Goal: Task Accomplishment & Management: Manage account settings

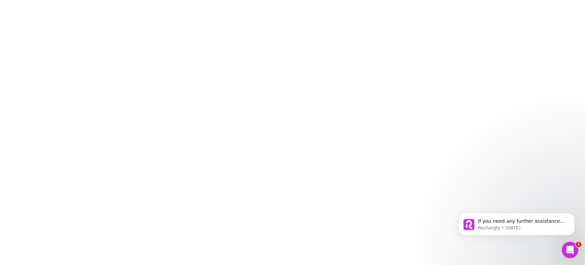
click at [300, 145] on div at bounding box center [292, 132] width 585 height 265
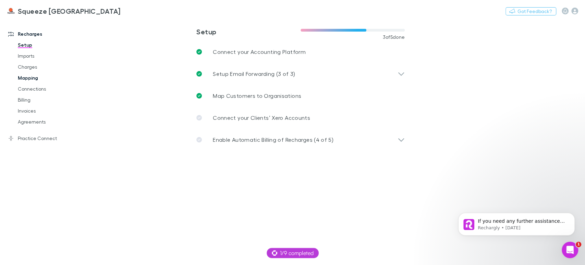
click at [32, 76] on link "Mapping" at bounding box center [51, 77] width 81 height 11
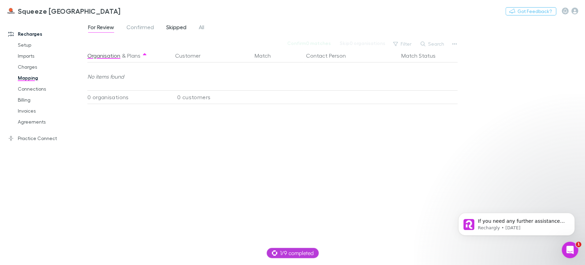
click at [181, 28] on span "Skipped" at bounding box center [176, 28] width 20 height 9
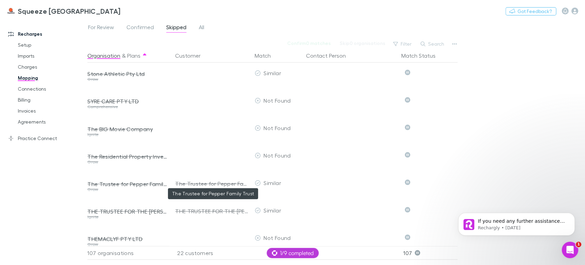
scroll to position [2567, 0]
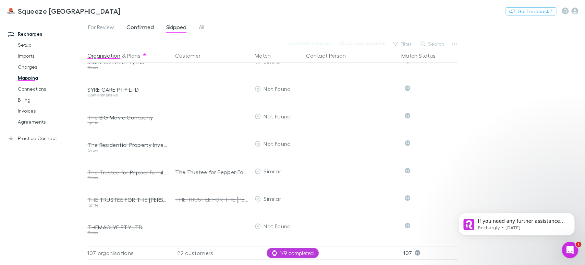
click at [145, 27] on span "Confirmed" at bounding box center [140, 28] width 27 height 9
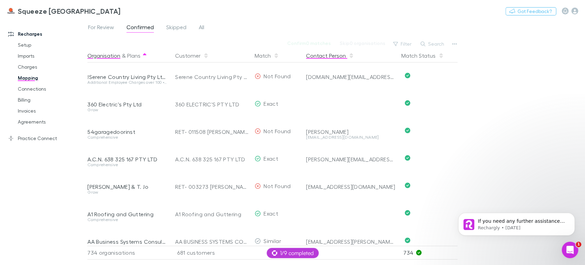
click at [324, 54] on button "Contact Person" at bounding box center [330, 56] width 48 height 14
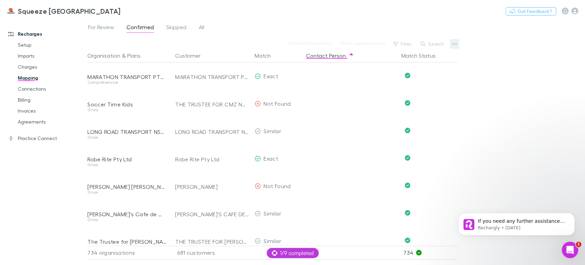
click at [454, 44] on icon "button" at bounding box center [454, 43] width 5 height 5
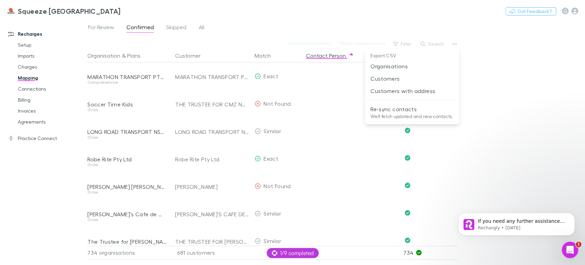
click at [515, 139] on div at bounding box center [292, 132] width 585 height 265
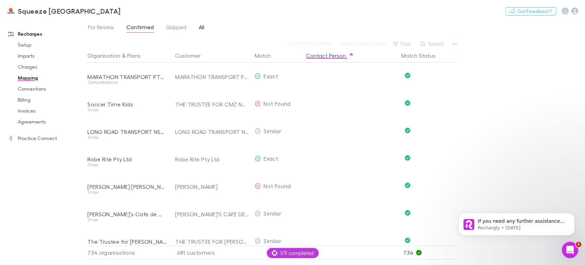
click at [201, 25] on span "All" at bounding box center [201, 28] width 5 height 9
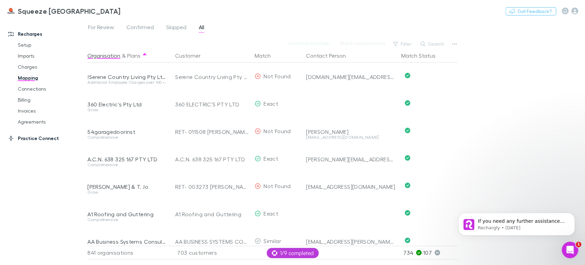
click at [33, 135] on link "Practice Connect" at bounding box center [46, 138] width 91 height 11
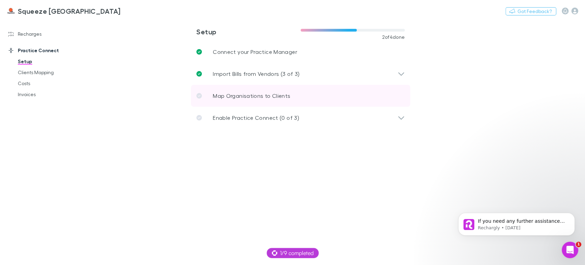
click at [227, 95] on p "Map Organisations to Clients" at bounding box center [252, 96] width 78 height 8
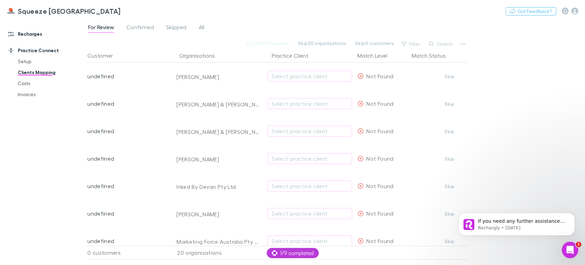
click at [20, 35] on link "Recharges" at bounding box center [46, 33] width 91 height 11
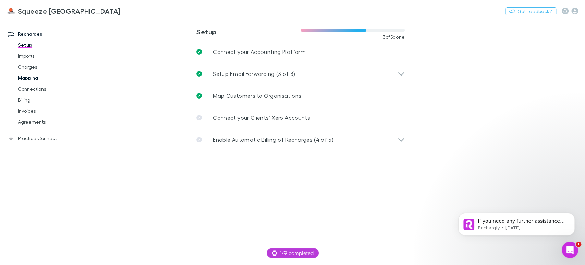
click at [26, 79] on link "Mapping" at bounding box center [51, 77] width 81 height 11
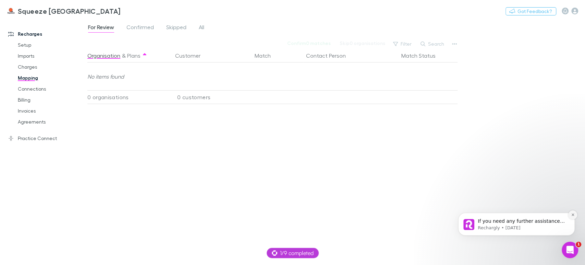
click at [576, 215] on button "Dismiss notification" at bounding box center [573, 214] width 9 height 9
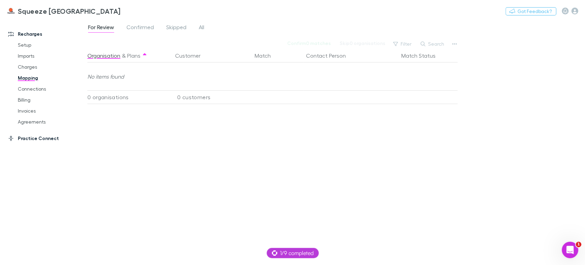
click at [19, 143] on link "Practice Connect" at bounding box center [46, 138] width 91 height 11
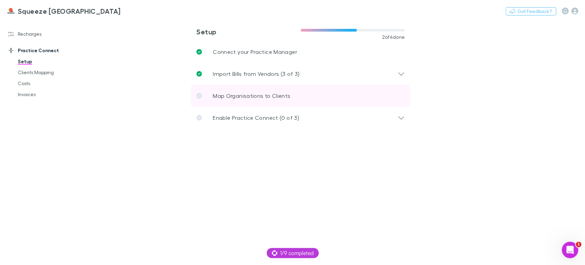
click at [248, 95] on p "Map Organisations to Clients" at bounding box center [252, 96] width 78 height 8
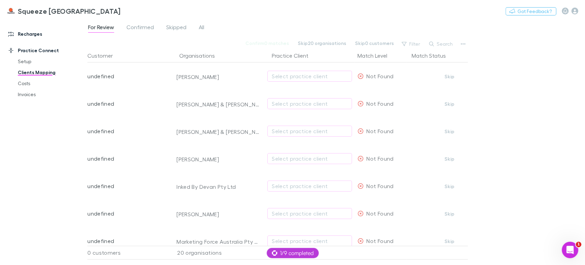
click at [27, 36] on link "Recharges" at bounding box center [46, 33] width 91 height 11
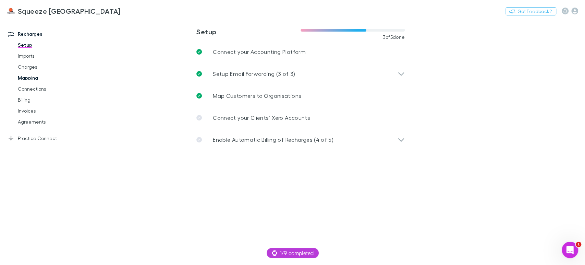
click at [36, 74] on link "Mapping" at bounding box center [51, 77] width 81 height 11
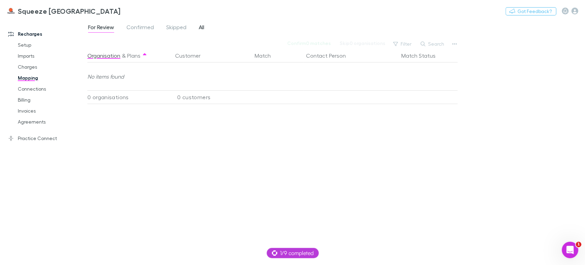
click at [204, 27] on span "All" at bounding box center [201, 28] width 5 height 9
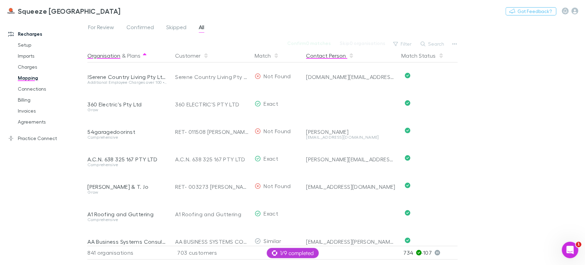
click at [329, 56] on button "Contact Person" at bounding box center [330, 56] width 48 height 14
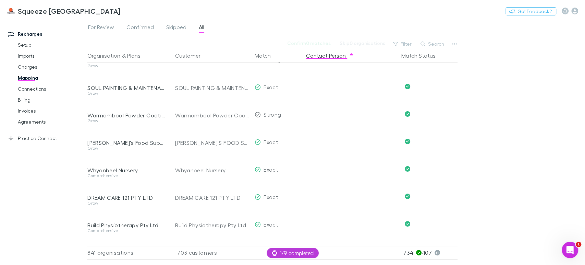
scroll to position [3519, 0]
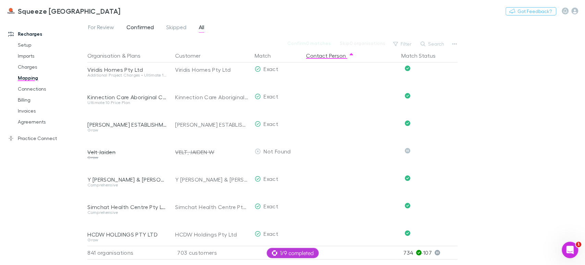
click at [141, 28] on span "Confirmed" at bounding box center [140, 28] width 27 height 9
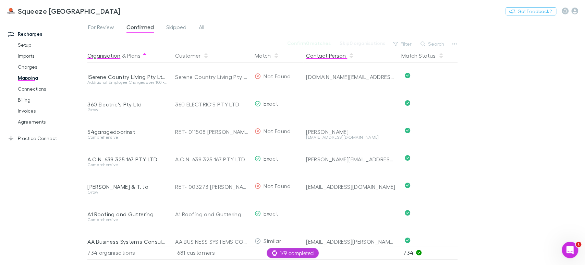
click at [321, 55] on button "Contact Person" at bounding box center [330, 56] width 48 height 14
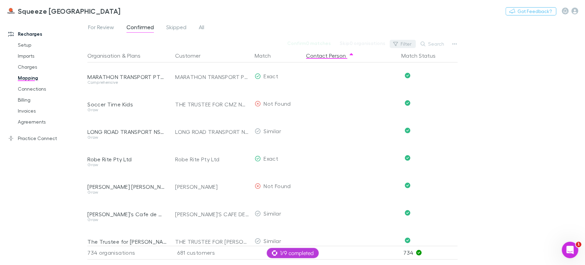
click at [400, 46] on button "Filter" at bounding box center [403, 44] width 26 height 8
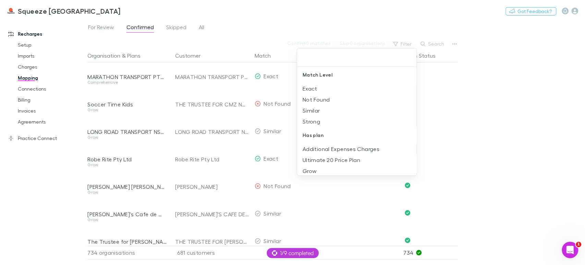
click at [472, 88] on div at bounding box center [292, 132] width 585 height 265
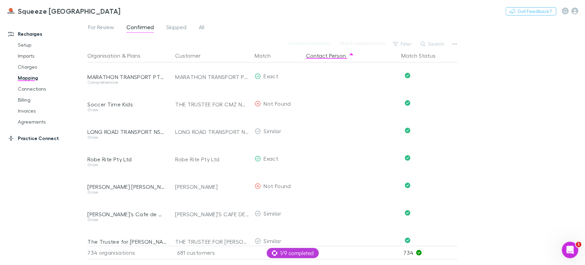
click at [16, 139] on link "Practice Connect" at bounding box center [46, 138] width 91 height 11
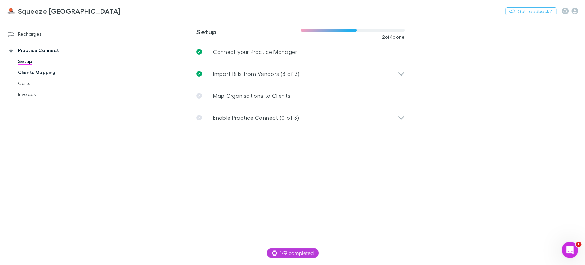
click at [36, 76] on link "Clients Mapping" at bounding box center [51, 72] width 81 height 11
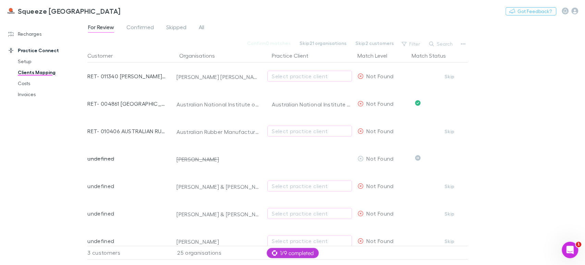
click at [43, 71] on link "Clients Mapping" at bounding box center [51, 72] width 81 height 11
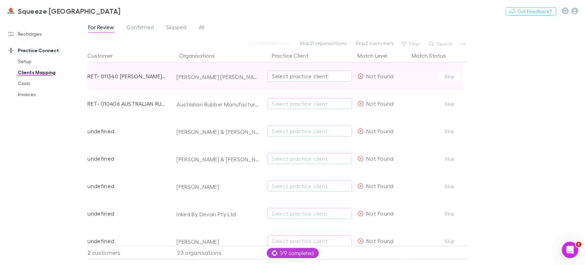
click at [294, 76] on div "Select practice client" at bounding box center [310, 76] width 76 height 8
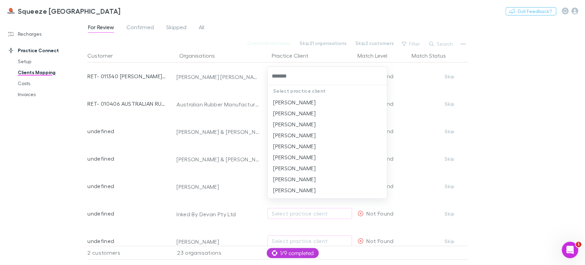
type input "********"
click at [309, 111] on li "SMITH, BENJAMIN B" at bounding box center [327, 113] width 119 height 11
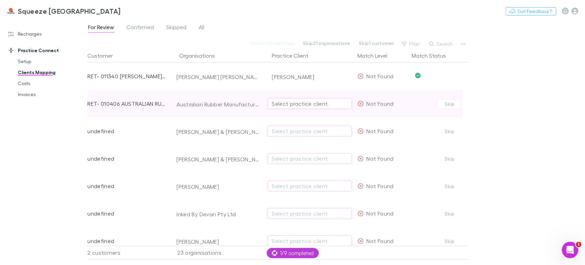
click at [298, 103] on div "Select practice client" at bounding box center [310, 103] width 76 height 8
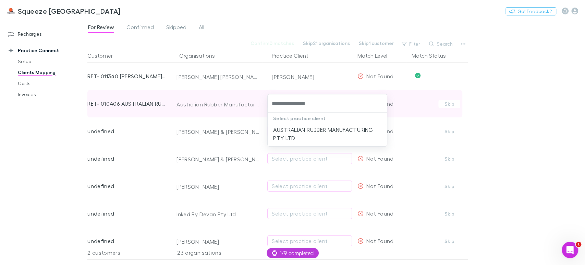
type input "**********"
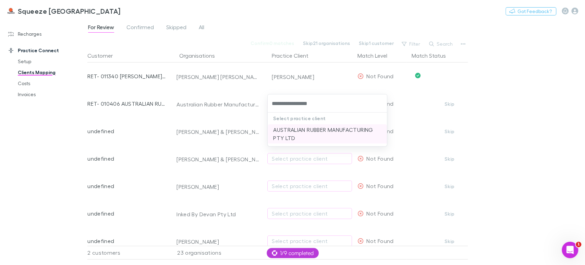
click at [303, 133] on li "AUSTRALIAN RUBBER MANUFACTURING PTY LTD" at bounding box center [327, 133] width 119 height 19
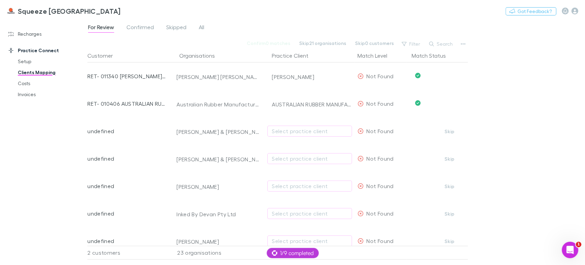
drag, startPoint x: 29, startPoint y: 147, endPoint x: 46, endPoint y: 100, distance: 49.5
click at [29, 146] on div "Recharges Setup Imports Charges Mapping Connections Billing Invoices Agreements…" at bounding box center [46, 141] width 93 height 238
click at [21, 37] on link "Recharges" at bounding box center [46, 33] width 91 height 11
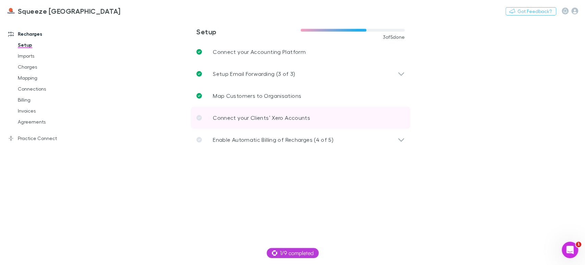
click at [255, 120] on p "Connect your Clients’ Xero Accounts" at bounding box center [261, 118] width 97 height 8
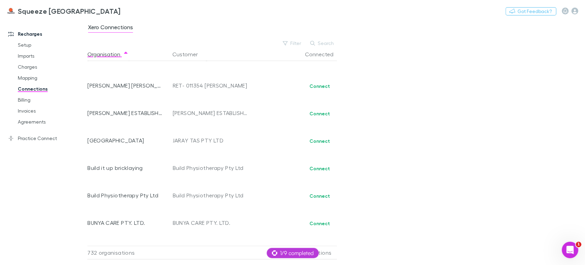
scroll to position [2674, 0]
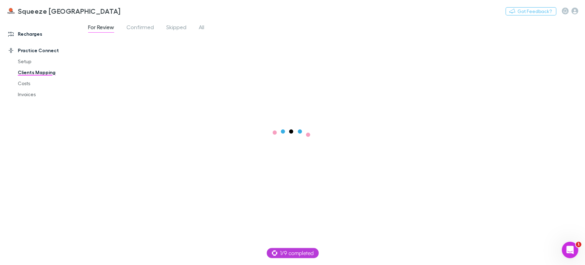
click at [34, 37] on link "Recharges" at bounding box center [46, 33] width 91 height 11
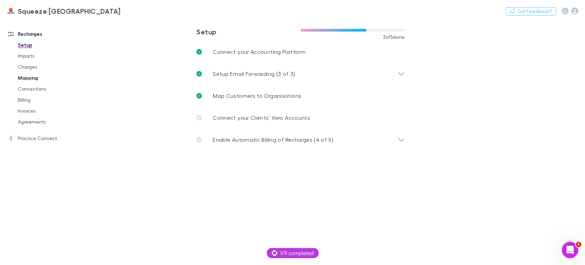
click at [38, 81] on link "Mapping" at bounding box center [51, 77] width 81 height 11
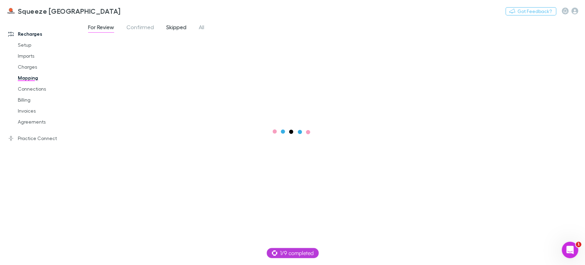
click at [173, 28] on span "Skipped" at bounding box center [176, 28] width 20 height 9
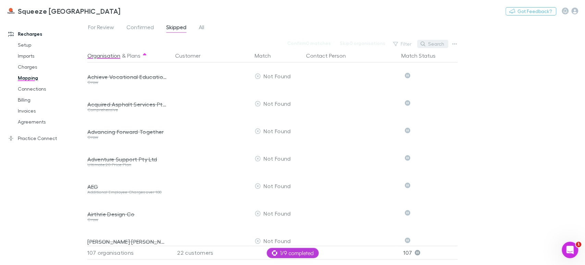
click at [429, 43] on button "Search" at bounding box center [432, 44] width 31 height 8
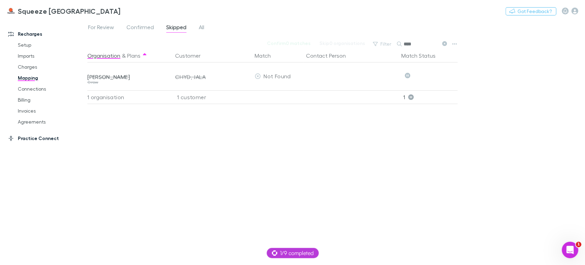
type input "****"
click at [27, 138] on link "Practice Connect" at bounding box center [46, 138] width 91 height 11
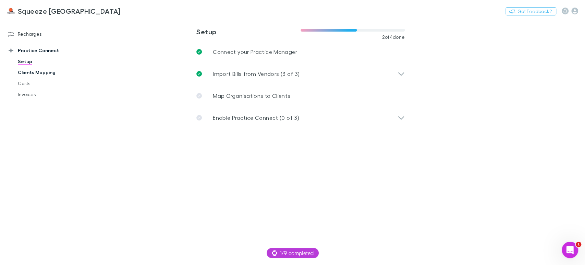
click at [30, 70] on link "Clients Mapping" at bounding box center [51, 72] width 81 height 11
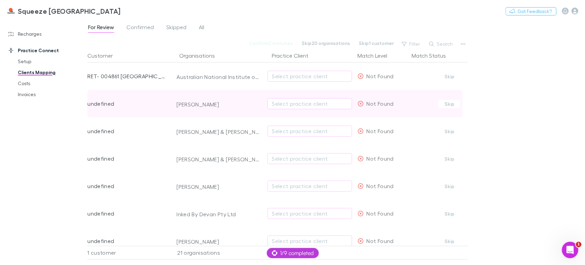
drag, startPoint x: 450, startPoint y: 104, endPoint x: 435, endPoint y: 109, distance: 15.7
click at [450, 103] on button "Skip" at bounding box center [450, 104] width 22 height 8
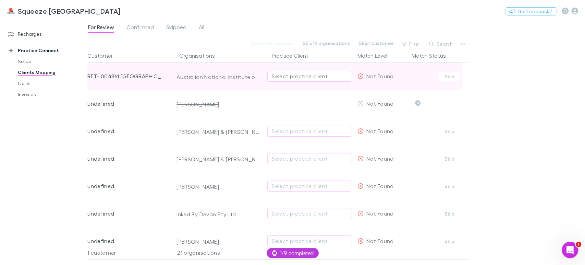
click at [282, 75] on div "Select practice client" at bounding box center [310, 76] width 76 height 8
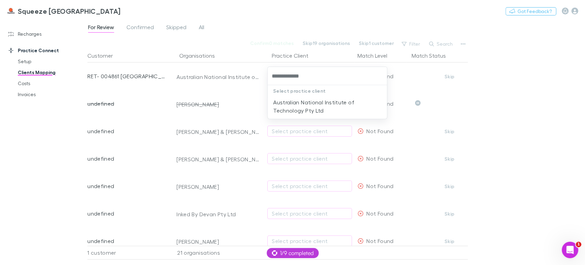
type input "**********"
click at [211, 79] on div at bounding box center [292, 132] width 585 height 265
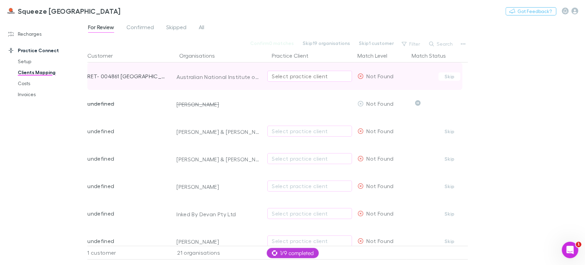
click at [274, 73] on div "Select practice client" at bounding box center [310, 76] width 76 height 8
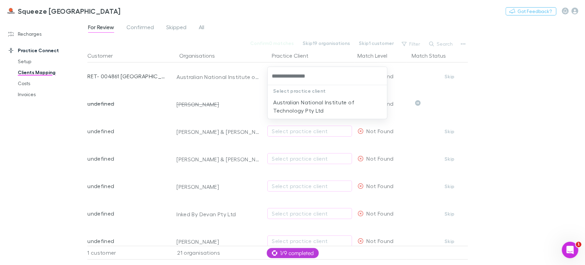
type input "**********"
click at [307, 107] on li "Australian National Institute of Technology Pty Ltd" at bounding box center [327, 106] width 119 height 19
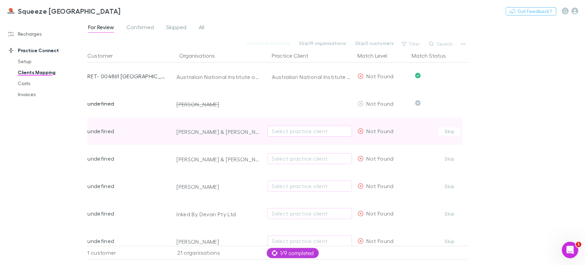
scroll to position [38, 0]
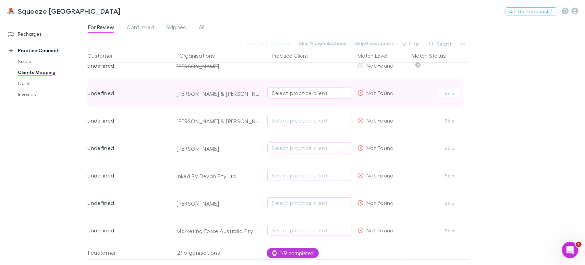
click at [298, 93] on div "Select practice client" at bounding box center [310, 93] width 76 height 8
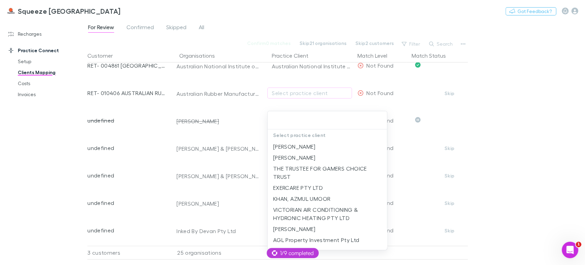
scroll to position [66, 0]
click at [23, 32] on div at bounding box center [292, 132] width 585 height 265
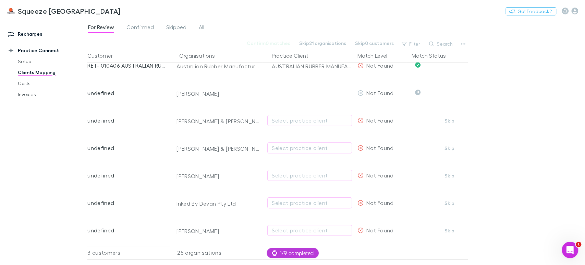
click at [23, 36] on link "Recharges" at bounding box center [46, 33] width 91 height 11
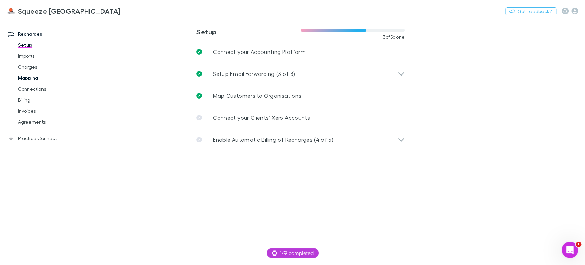
click at [29, 82] on link "Mapping" at bounding box center [51, 77] width 81 height 11
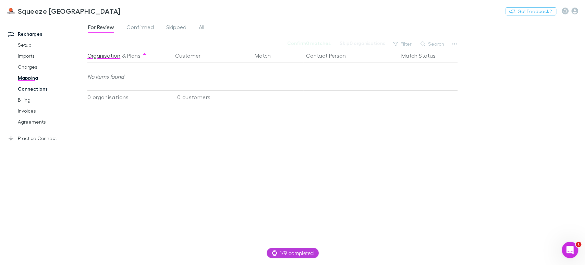
click at [30, 87] on link "Connections" at bounding box center [51, 88] width 81 height 11
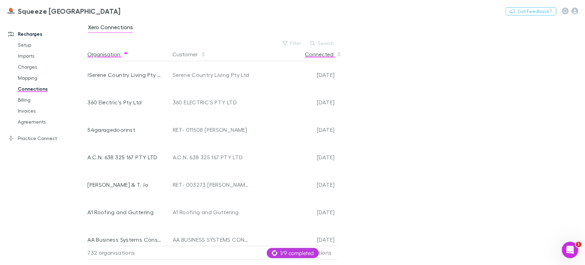
click at [321, 54] on button "Connected" at bounding box center [323, 54] width 37 height 14
click at [313, 57] on button "Connected" at bounding box center [323, 54] width 37 height 14
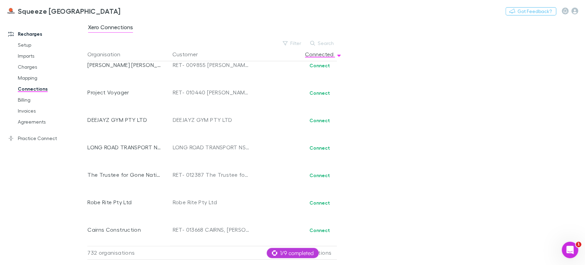
scroll to position [2560, 0]
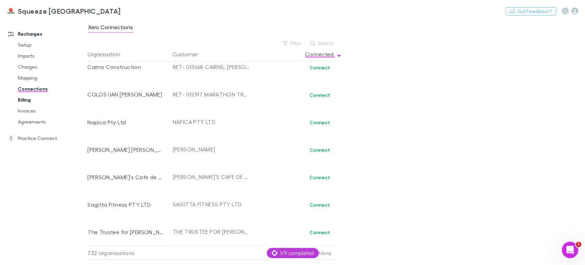
click at [32, 102] on link "Billing" at bounding box center [51, 99] width 81 height 11
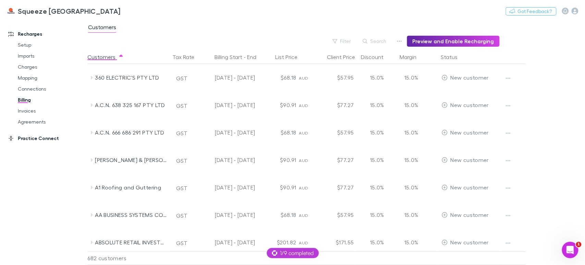
click at [43, 141] on link "Practice Connect" at bounding box center [46, 138] width 91 height 11
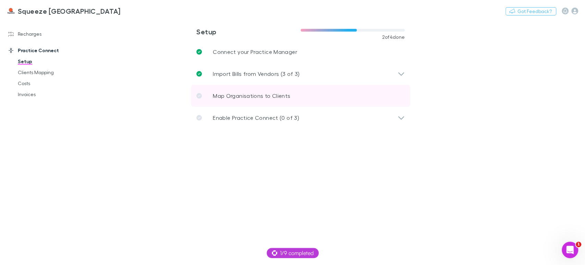
click at [236, 95] on p "Map Organisations to Clients" at bounding box center [252, 96] width 78 height 8
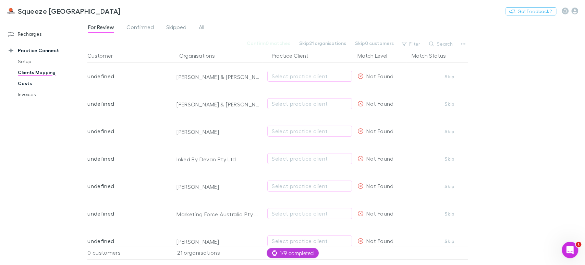
click at [38, 85] on link "Costs" at bounding box center [51, 83] width 81 height 11
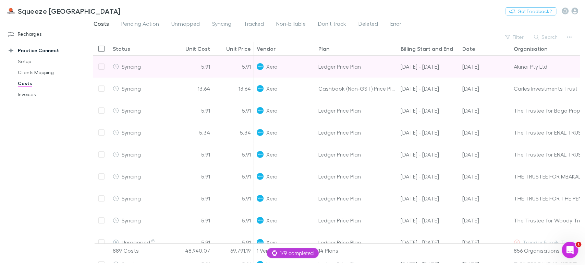
click at [101, 68] on div at bounding box center [101, 67] width 17 height 22
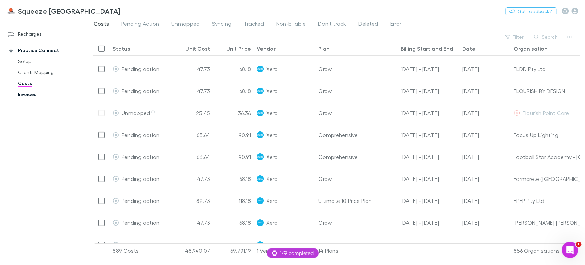
click at [36, 90] on link "Invoices" at bounding box center [51, 94] width 81 height 11
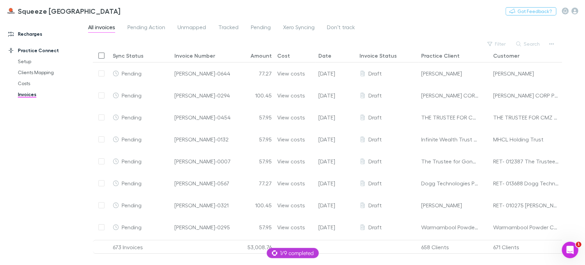
click at [30, 32] on link "Recharges" at bounding box center [46, 33] width 91 height 11
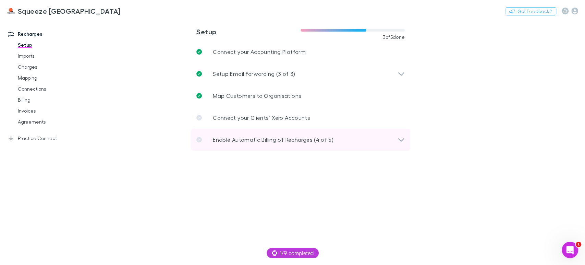
click at [267, 143] on p "Enable Automatic Billing of Recharges (4 of 5)" at bounding box center [273, 139] width 121 height 8
